Goal: Information Seeking & Learning: Learn about a topic

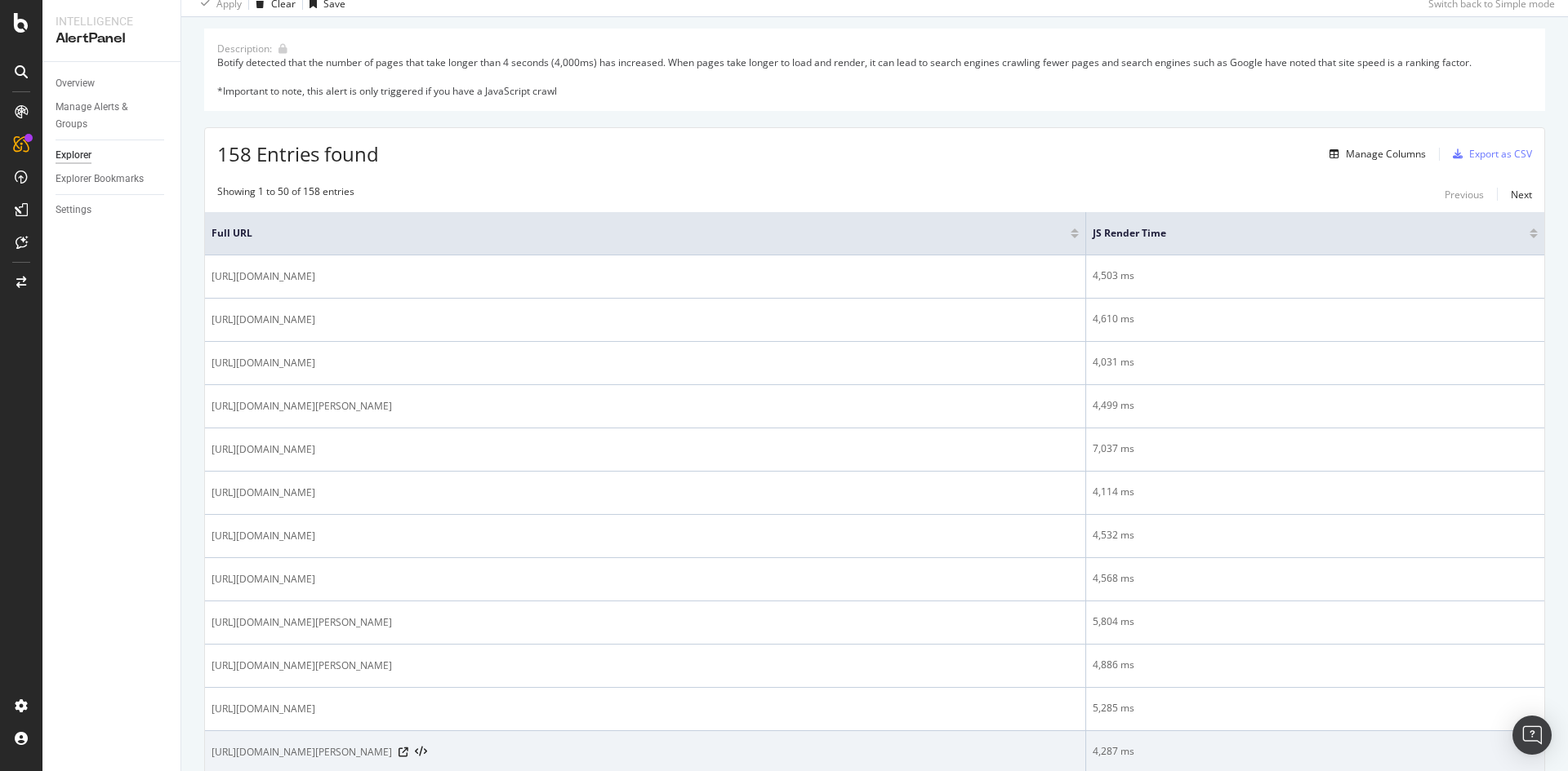
scroll to position [408, 0]
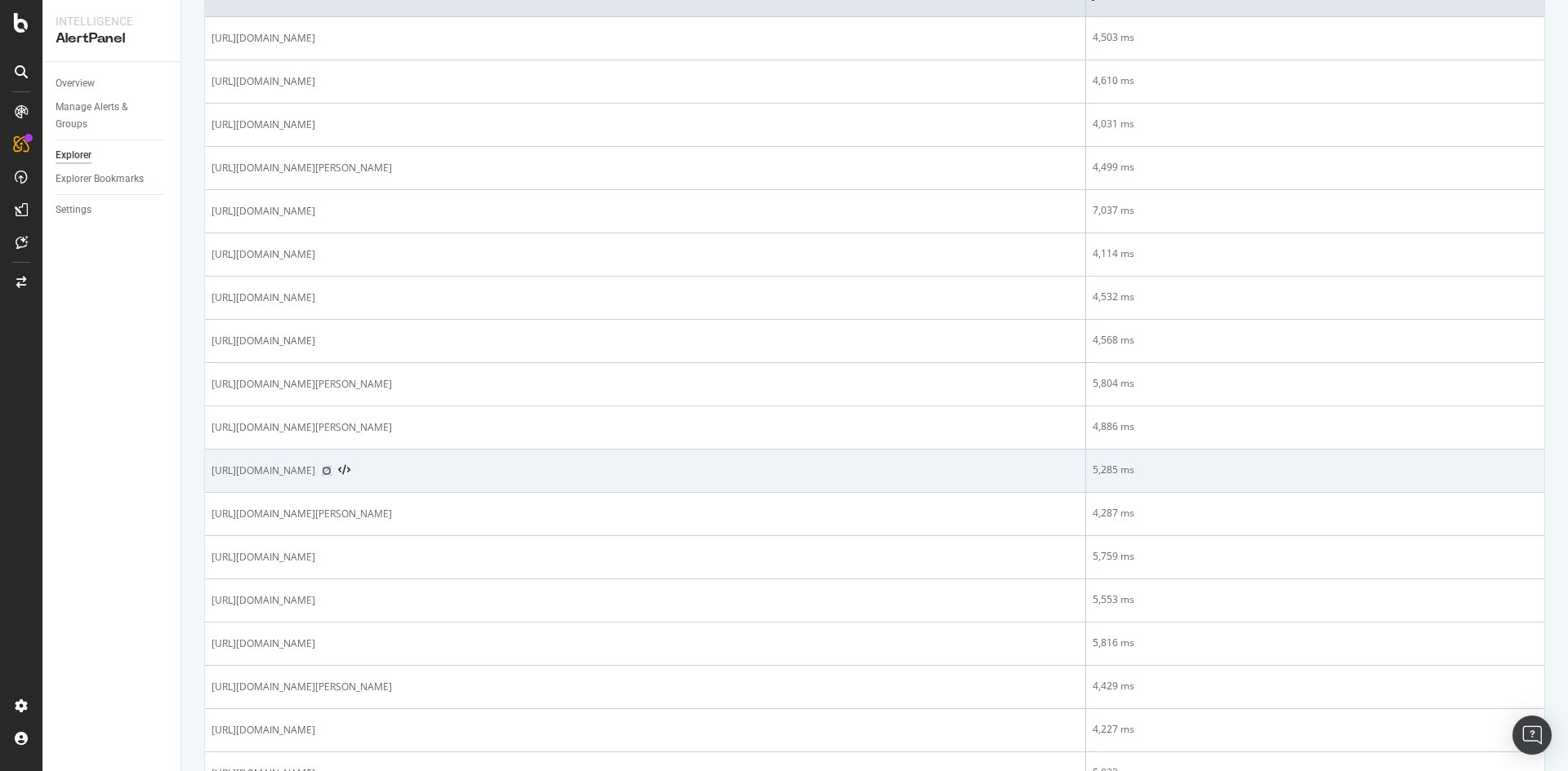
click at [332, 474] on icon at bounding box center [326, 471] width 10 height 10
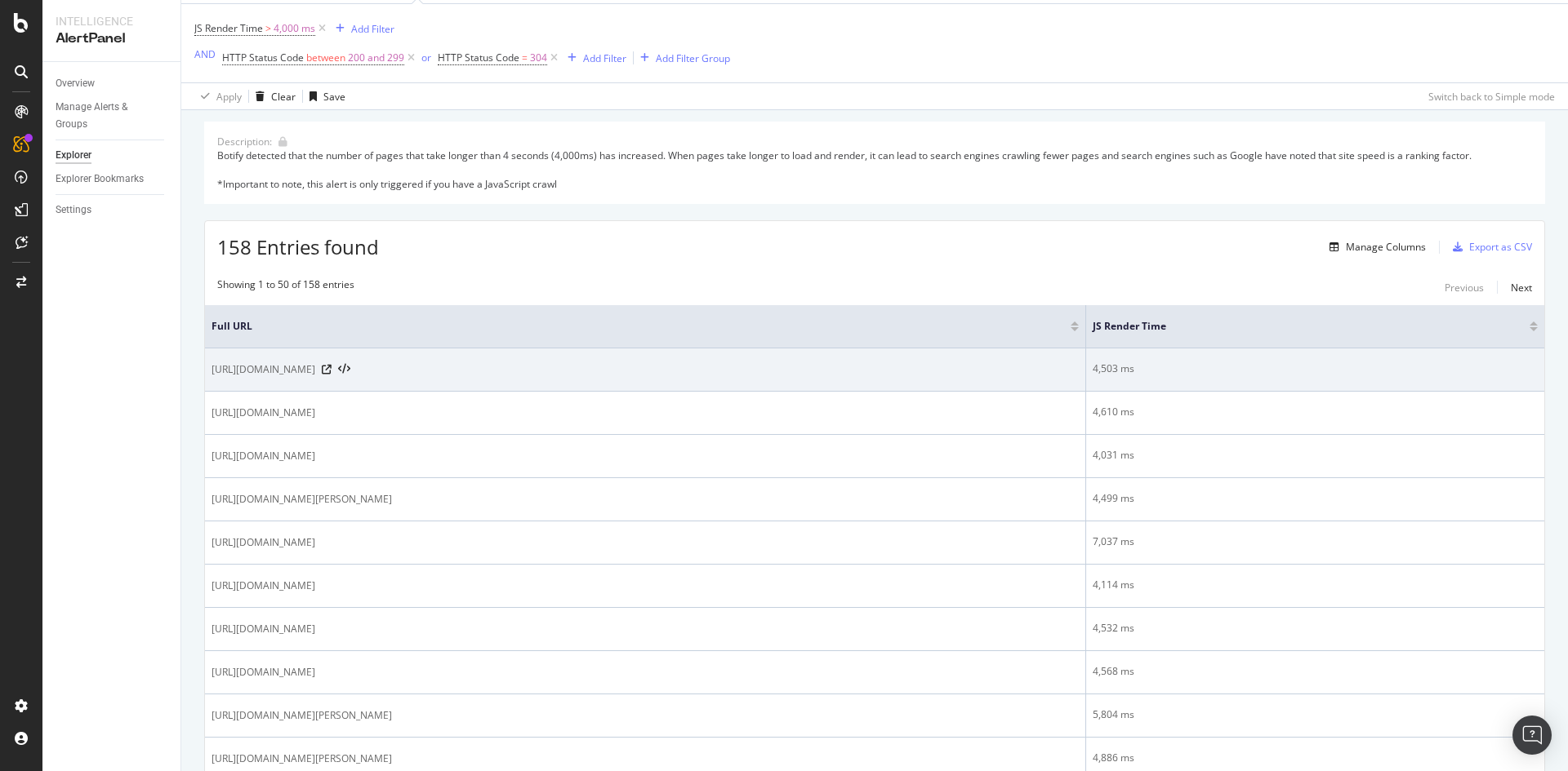
scroll to position [0, 0]
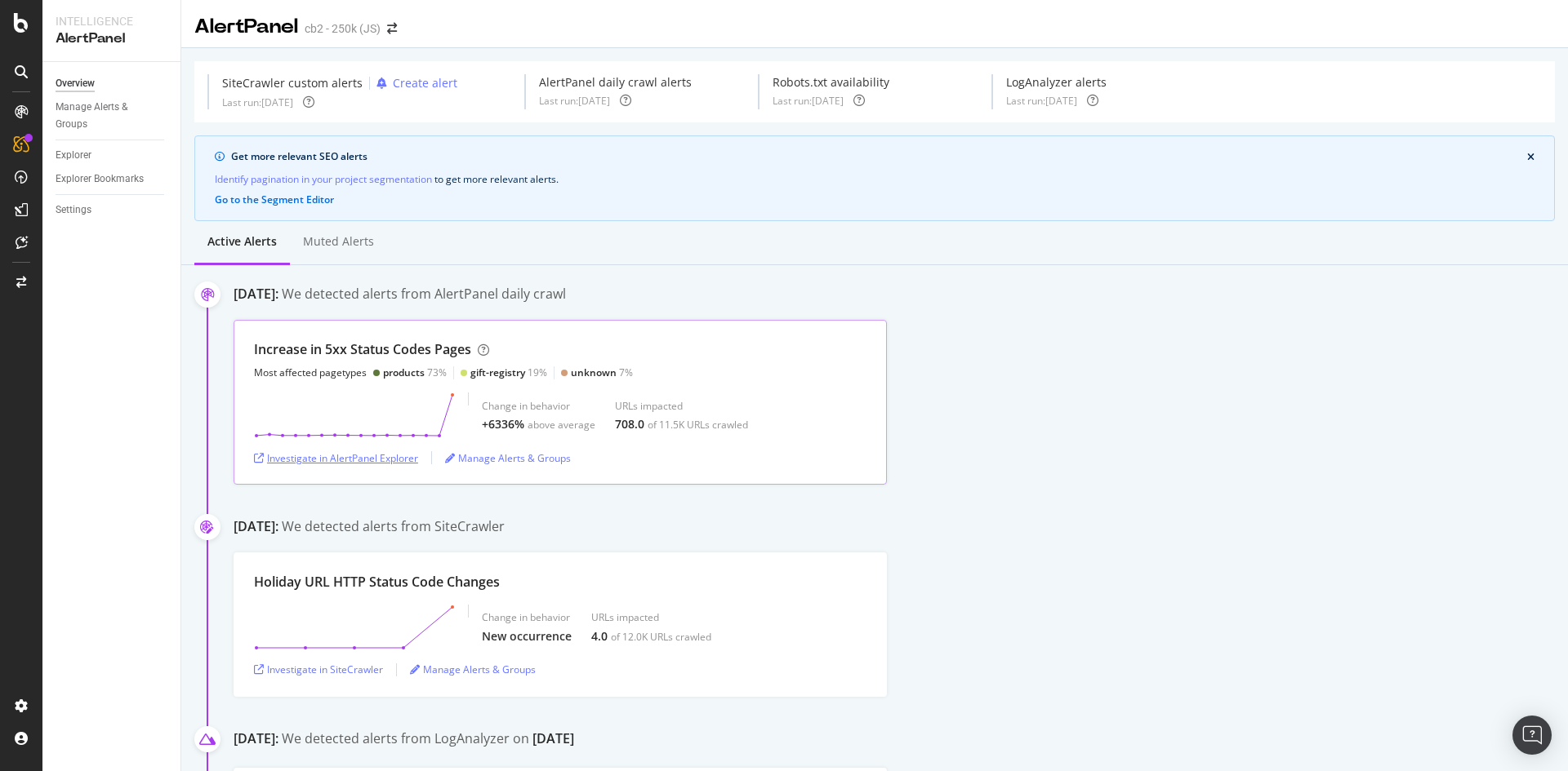
click at [370, 460] on div "Investigate in AlertPanel Explorer" at bounding box center [335, 458] width 164 height 14
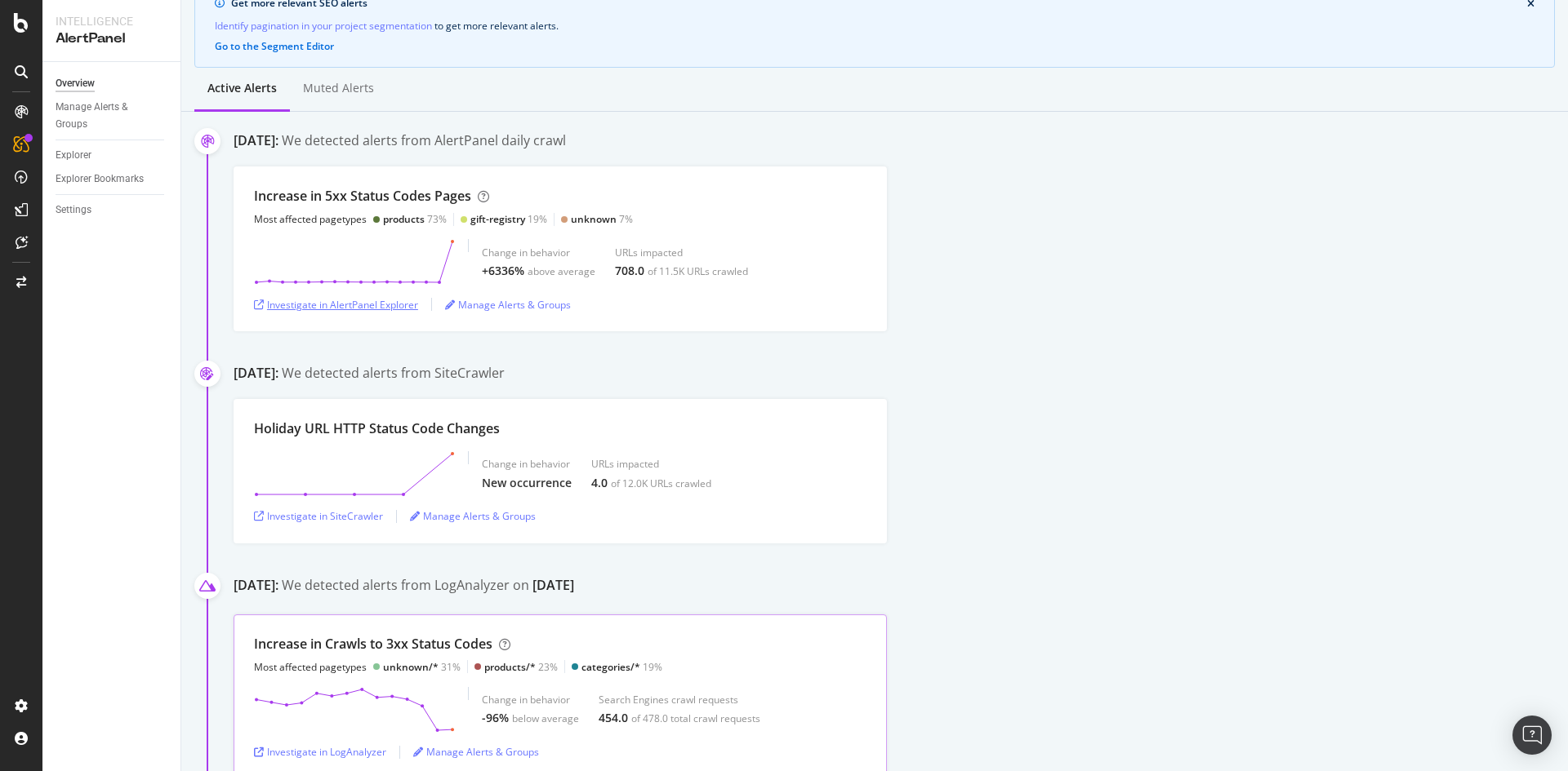
scroll to position [490, 0]
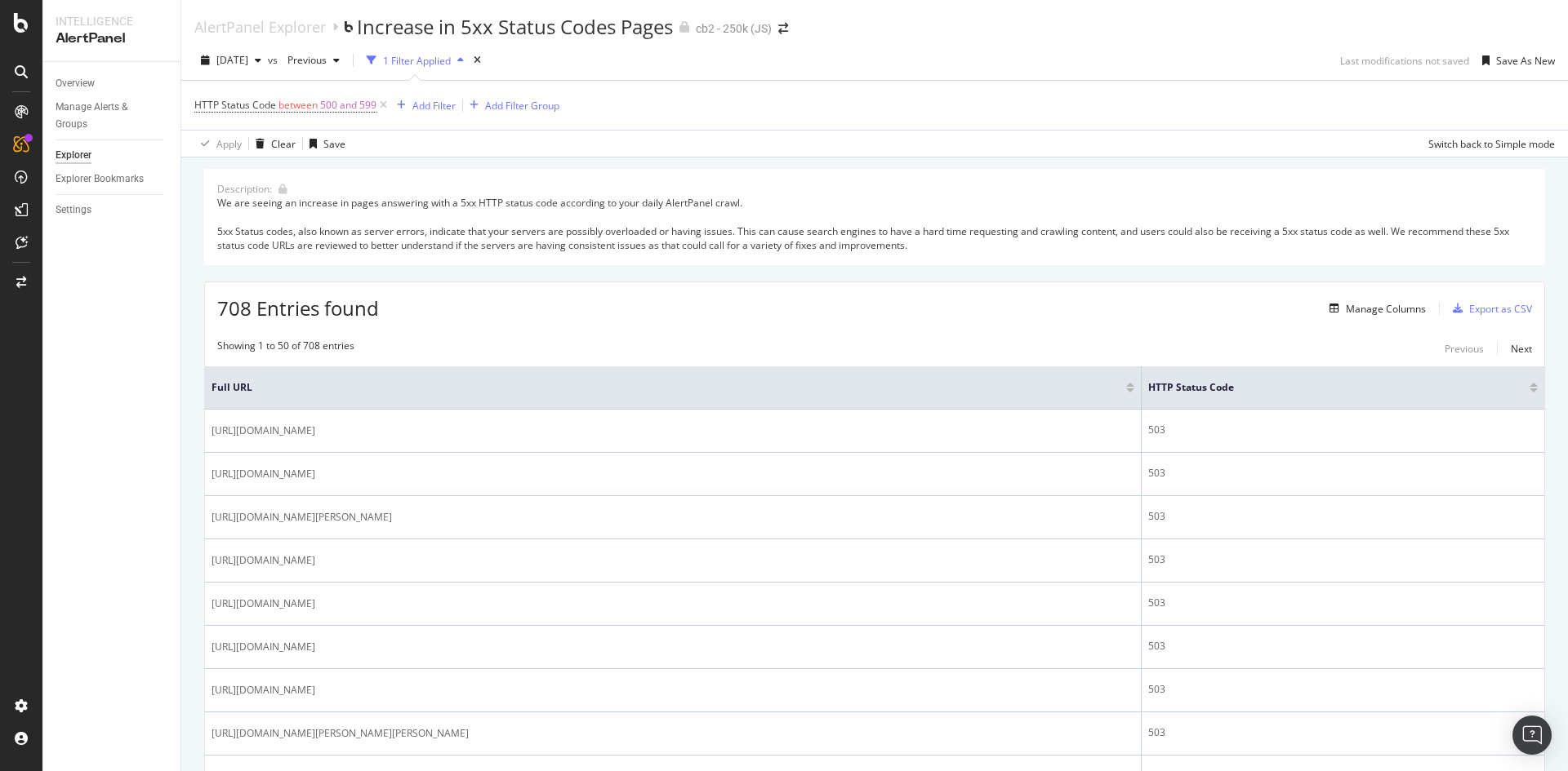
scroll to position [653, 0]
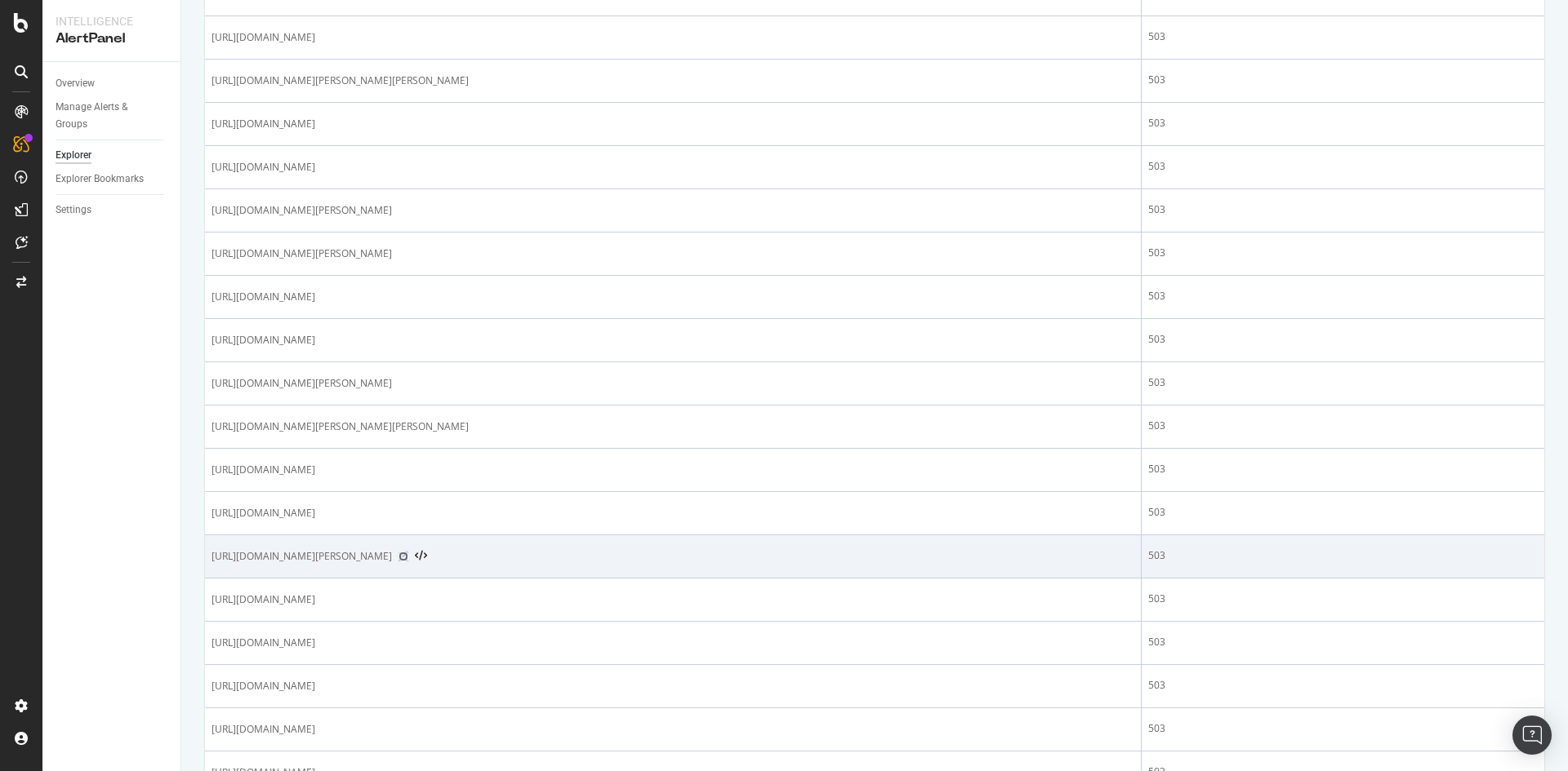
click at [408, 559] on icon at bounding box center [403, 556] width 10 height 10
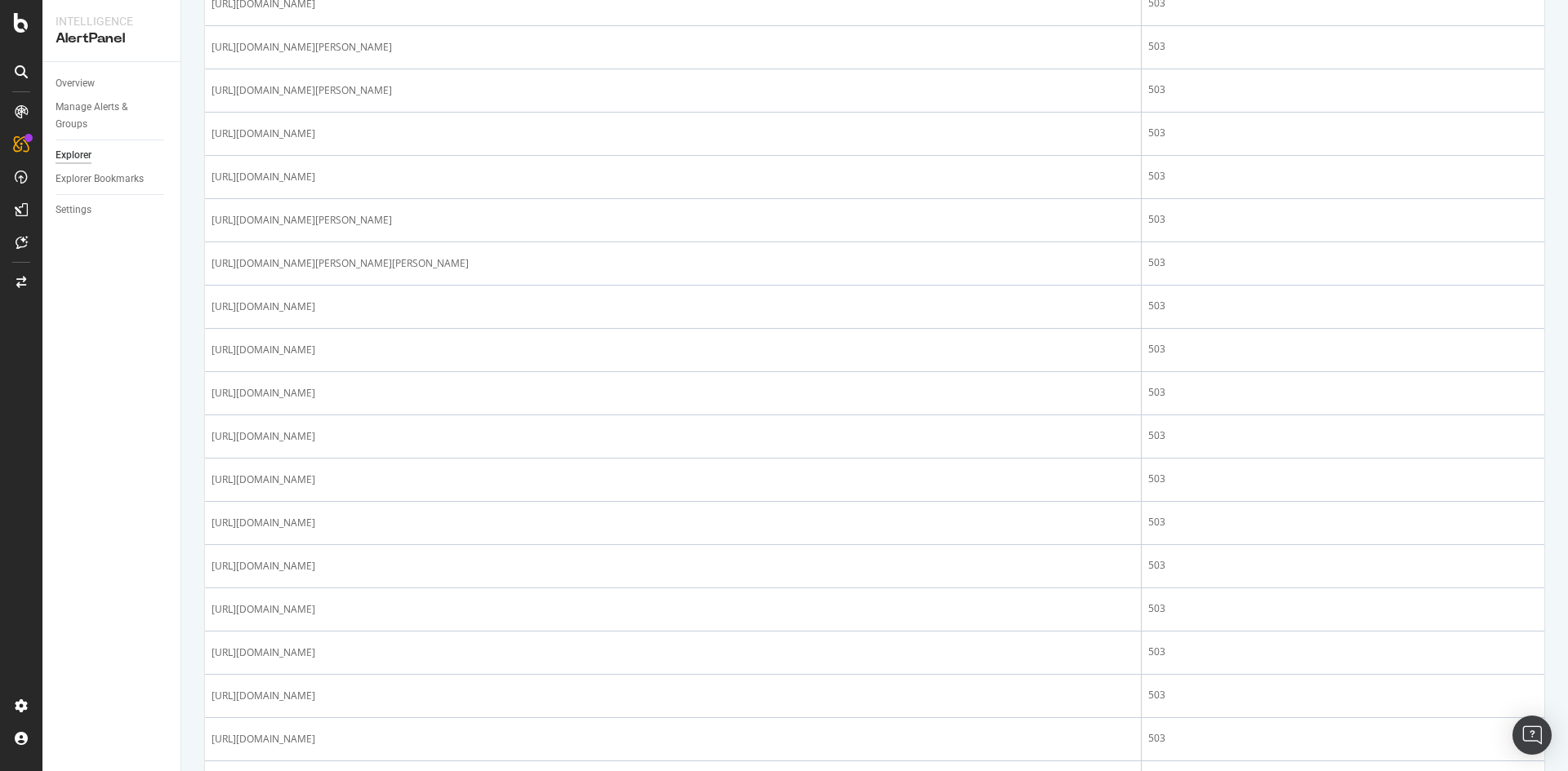
scroll to position [1896, 0]
